Goal: Information Seeking & Learning: Learn about a topic

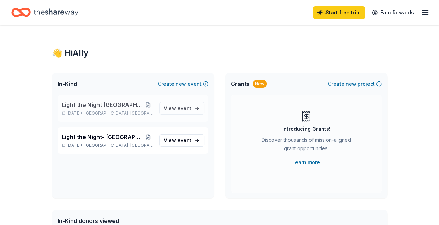
click at [141, 111] on p "[DATE] • [GEOGRAPHIC_DATA], [GEOGRAPHIC_DATA]" at bounding box center [108, 113] width 92 height 6
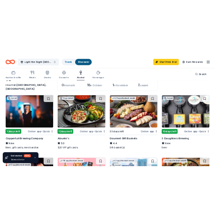
scroll to position [49, 0]
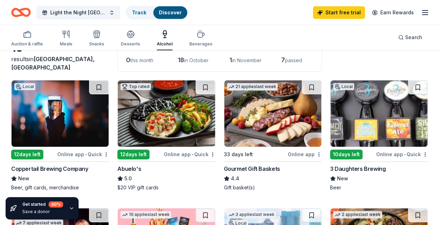
click at [61, 104] on img at bounding box center [60, 113] width 97 height 66
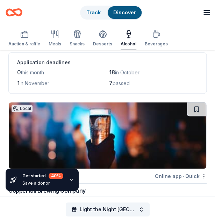
scroll to position [0, 0]
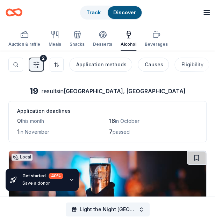
click at [12, 11] on icon "Home" at bounding box center [16, 12] width 9 height 6
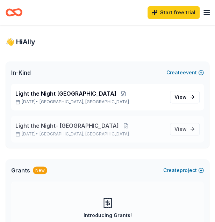
click at [64, 127] on span "Light the Night- [GEOGRAPHIC_DATA]" at bounding box center [66, 126] width 103 height 8
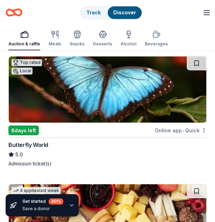
scroll to position [862, 0]
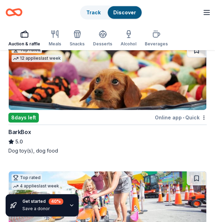
click at [108, 147] on div "Dog toy(s), dog food" at bounding box center [107, 150] width 198 height 7
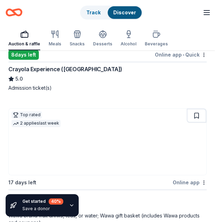
scroll to position [1359, 0]
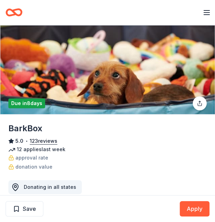
scroll to position [72, 0]
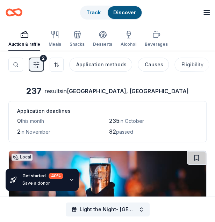
click at [201, 15] on div "Light the Night- Orlando Track Discover Start free trial Earn Rewards" at bounding box center [108, 12] width 204 height 16
click at [206, 13] on line "button" at bounding box center [207, 13] width 6 height 0
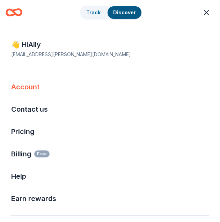
click at [31, 87] on link "Account" at bounding box center [25, 87] width 28 height 8
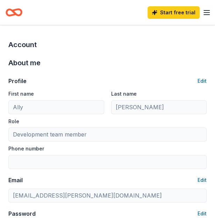
click at [16, 13] on icon "Home" at bounding box center [14, 12] width 17 height 16
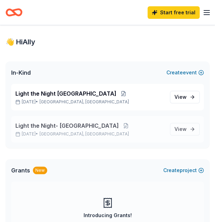
click at [60, 129] on span "Light the Night- [GEOGRAPHIC_DATA]" at bounding box center [66, 126] width 103 height 8
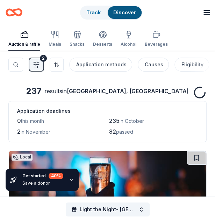
click at [187, 127] on div "82 passed" at bounding box center [153, 131] width 89 height 9
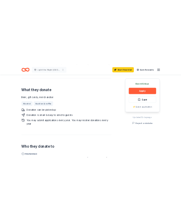
scroll to position [289, 0]
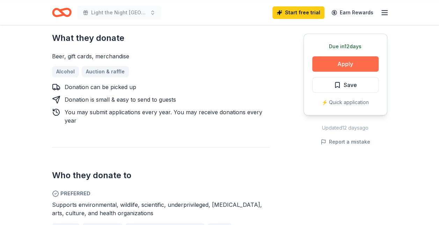
click at [339, 66] on button "Apply" at bounding box center [345, 63] width 66 height 15
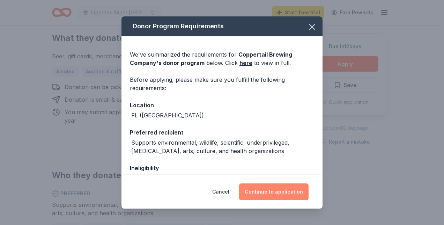
click at [281, 190] on button "Continue to application" at bounding box center [273, 191] width 69 height 17
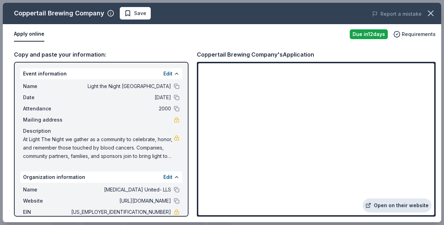
click at [395, 203] on link "Open on their website" at bounding box center [397, 205] width 69 height 14
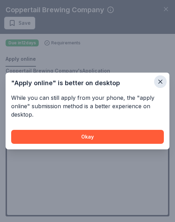
click at [161, 82] on icon "button" at bounding box center [160, 81] width 3 height 3
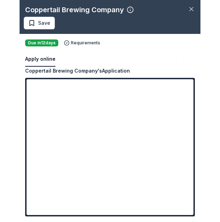
scroll to position [281, 0]
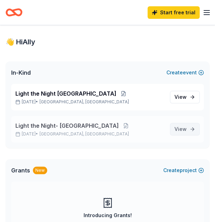
click at [188, 128] on link "View event" at bounding box center [185, 129] width 30 height 13
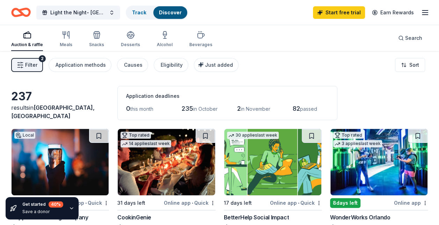
click at [214, 13] on line "button" at bounding box center [425, 13] width 6 height 0
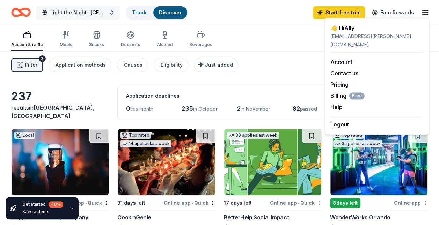
click at [78, 13] on span "Light the Night- [GEOGRAPHIC_DATA]" at bounding box center [78, 12] width 56 height 8
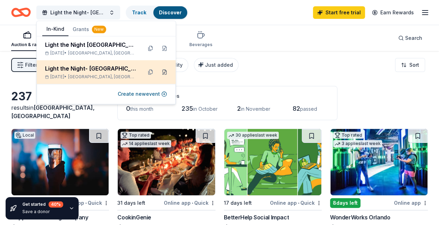
click at [166, 73] on button at bounding box center [164, 71] width 11 height 11
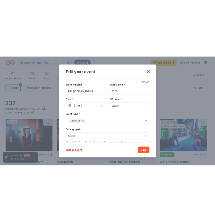
scroll to position [62, 0]
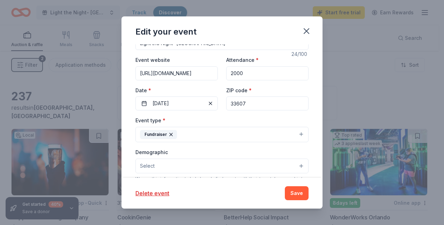
click at [214, 103] on input "33607" at bounding box center [267, 103] width 82 height 14
type input "3"
type input "32801"
click at [214, 193] on button "Save" at bounding box center [297, 193] width 24 height 14
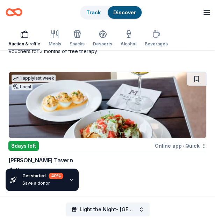
scroll to position [461, 0]
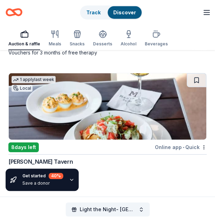
click at [181, 146] on div "Online app • Quick" at bounding box center [181, 147] width 52 height 9
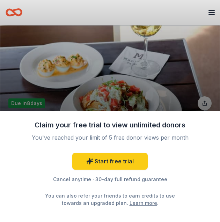
click at [158, 83] on div "Claim your free trial to view unlimited donors You've reached your limit of 5 f…" at bounding box center [110, 111] width 220 height 222
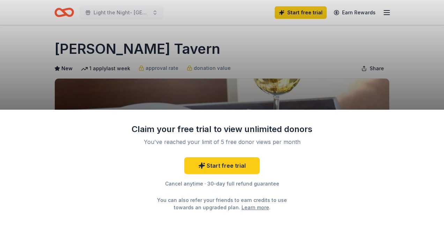
click at [214, 96] on div "Claim your free trial to view unlimited donors You've reached your limit of 5 f…" at bounding box center [222, 112] width 444 height 225
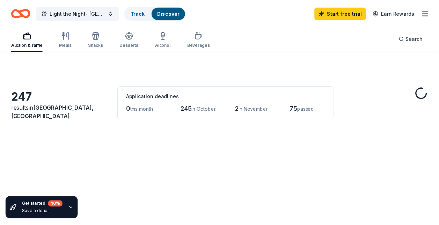
scroll to position [461, 0]
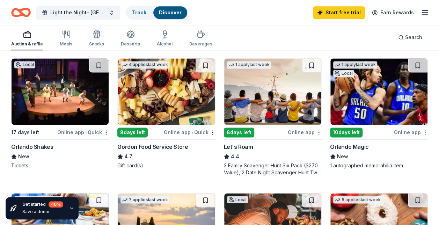
click at [214, 107] on img at bounding box center [378, 91] width 97 height 66
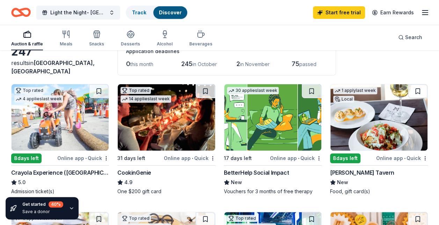
scroll to position [44, 0]
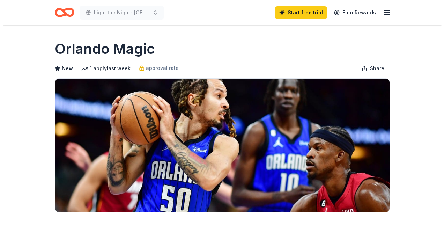
scroll to position [159, 0]
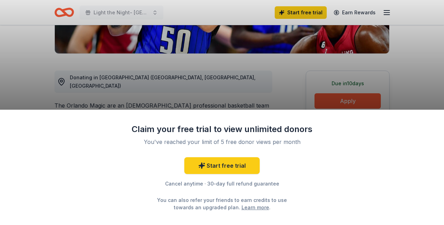
click at [336, 92] on div "Claim your free trial to view unlimited donors You've reached your limit of 5 f…" at bounding box center [222, 112] width 444 height 225
click at [337, 103] on div "Claim your free trial to view unlimited donors You've reached your limit of 5 f…" at bounding box center [222, 112] width 444 height 225
